Goal: Transaction & Acquisition: Purchase product/service

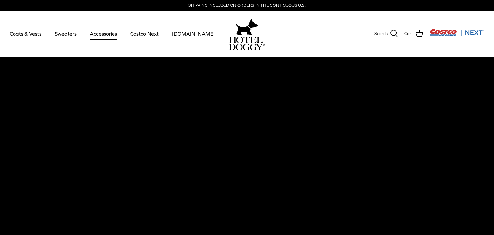
click at [107, 33] on link "Accessories" at bounding box center [103, 34] width 39 height 22
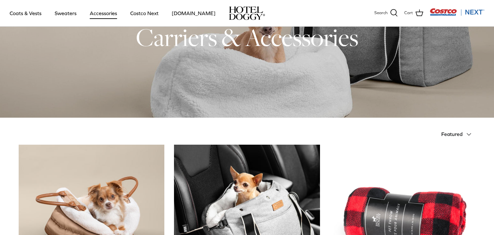
scroll to position [102, 0]
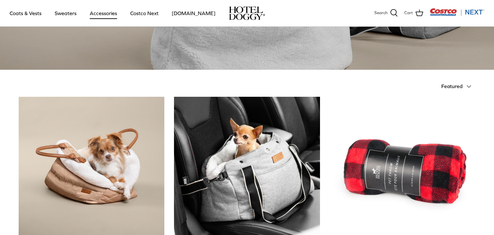
click at [472, 85] on icon "Down" at bounding box center [469, 87] width 8 height 8
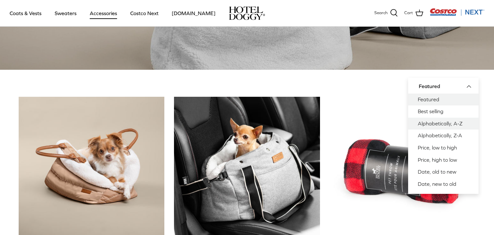
click at [445, 125] on link "Alphabetically, A-Z" at bounding box center [443, 124] width 70 height 12
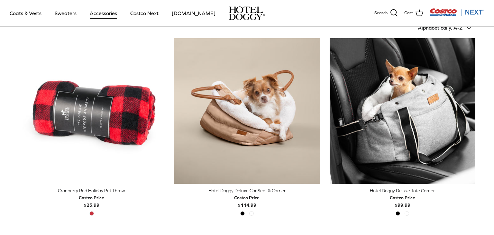
scroll to position [161, 0]
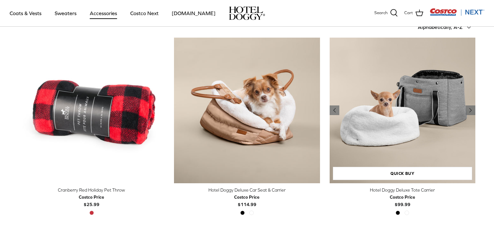
click at [431, 101] on img "Hotel Doggy Deluxe Tote Carrier" at bounding box center [403, 111] width 146 height 146
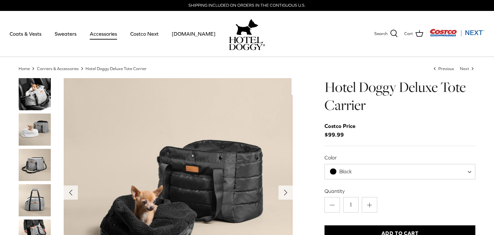
click at [34, 94] on img "Thumbnail Link" at bounding box center [35, 94] width 32 height 32
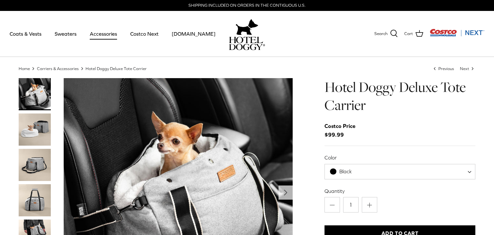
click at [33, 126] on img "Thumbnail Link" at bounding box center [35, 130] width 32 height 32
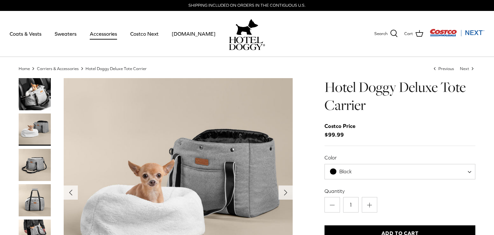
click at [32, 163] on img "Thumbnail Link" at bounding box center [35, 165] width 32 height 32
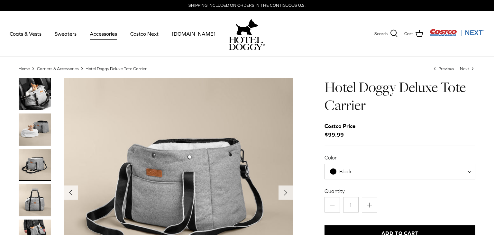
click at [32, 203] on img "Thumbnail Link" at bounding box center [35, 200] width 32 height 32
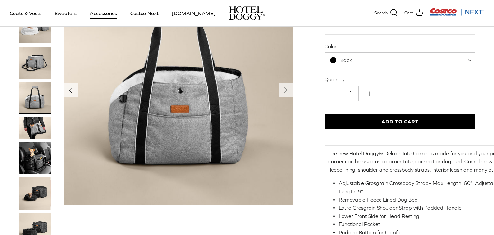
scroll to position [68, 0]
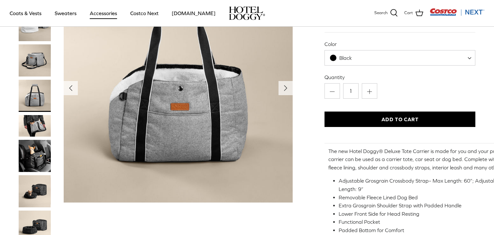
click at [33, 190] on img "Thumbnail Link" at bounding box center [35, 191] width 32 height 32
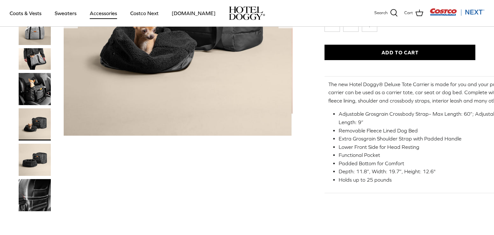
scroll to position [136, 0]
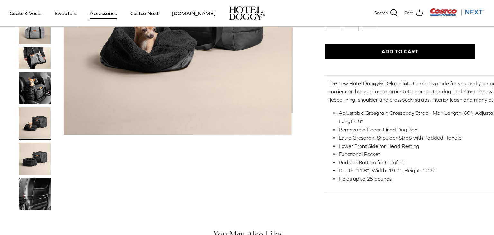
click at [39, 158] on img "Thumbnail Link" at bounding box center [35, 159] width 32 height 32
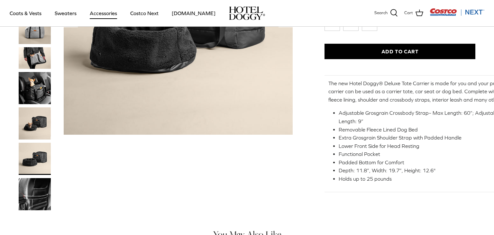
scroll to position [0, 0]
